Goal: Transaction & Acquisition: Book appointment/travel/reservation

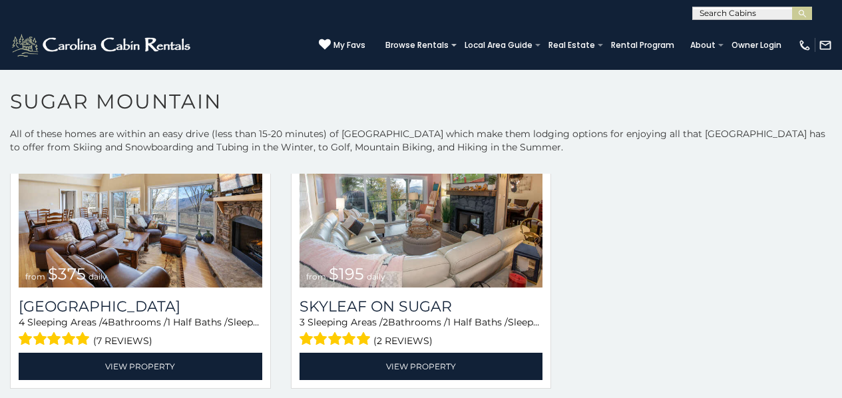
scroll to position [732, 0]
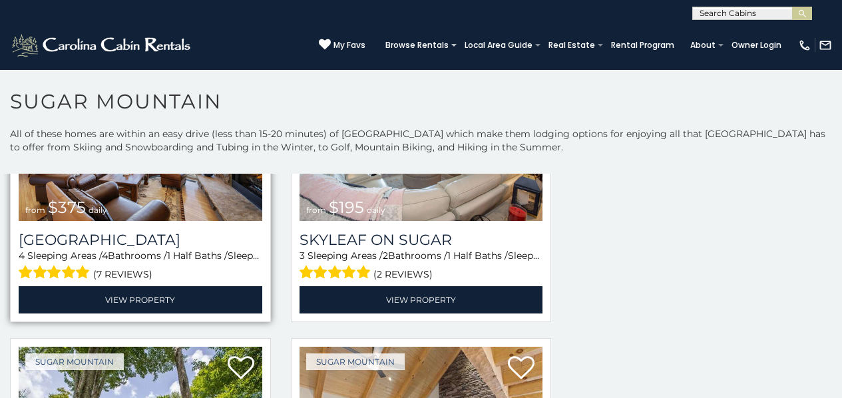
click at [170, 250] on span "1 Half Baths /" at bounding box center [197, 256] width 61 height 12
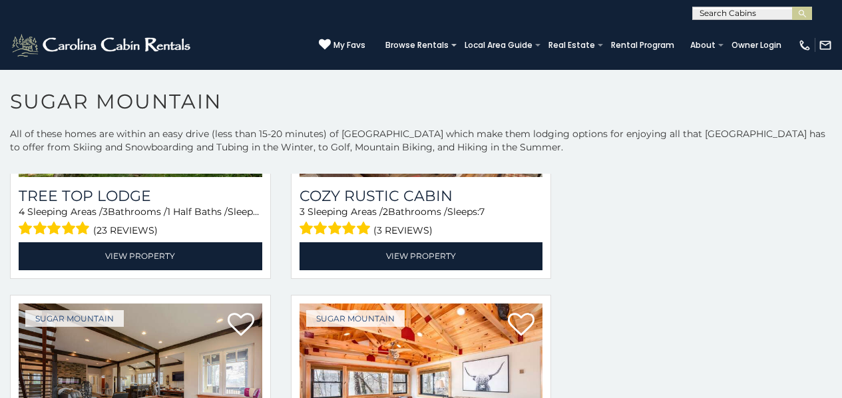
scroll to position [1198, 0]
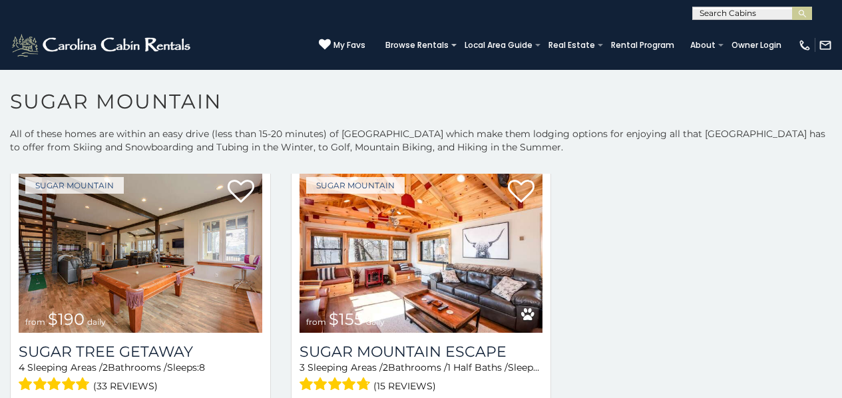
click at [60, 164] on p "All of these homes are within an easy drive (less than 15-20 minutes) of Sugar …" at bounding box center [421, 147] width 842 height 40
click at [818, 45] on link at bounding box center [823, 45] width 17 height 14
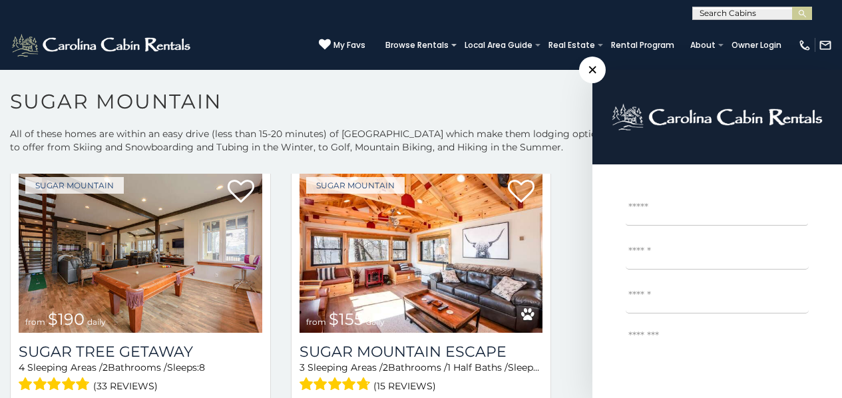
click at [509, 115] on h1 "Sugar Mountain" at bounding box center [421, 108] width 842 height 38
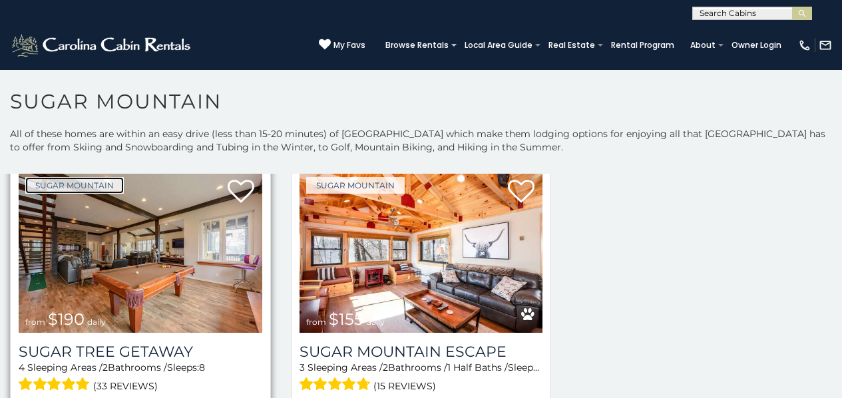
click at [98, 177] on link "Sugar Mountain" at bounding box center [74, 185] width 99 height 17
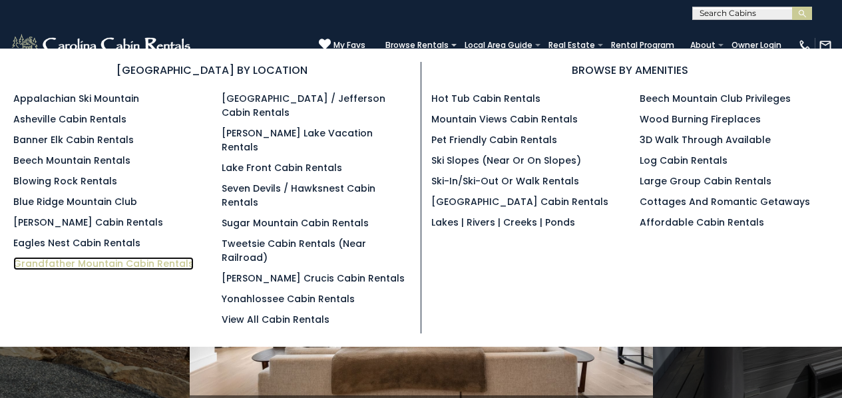
click at [138, 257] on link "Grandfather Mountain Cabin Rentals" at bounding box center [103, 263] width 180 height 13
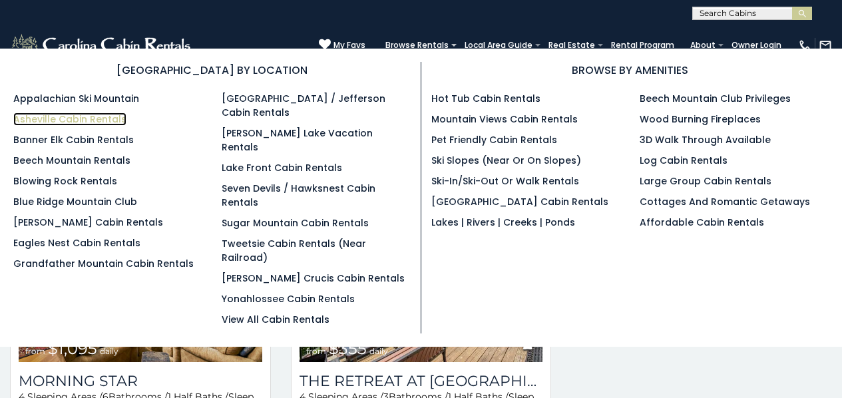
click at [22, 113] on link "Asheville Cabin Rentals" at bounding box center [69, 119] width 113 height 13
